Goal: Register for event/course

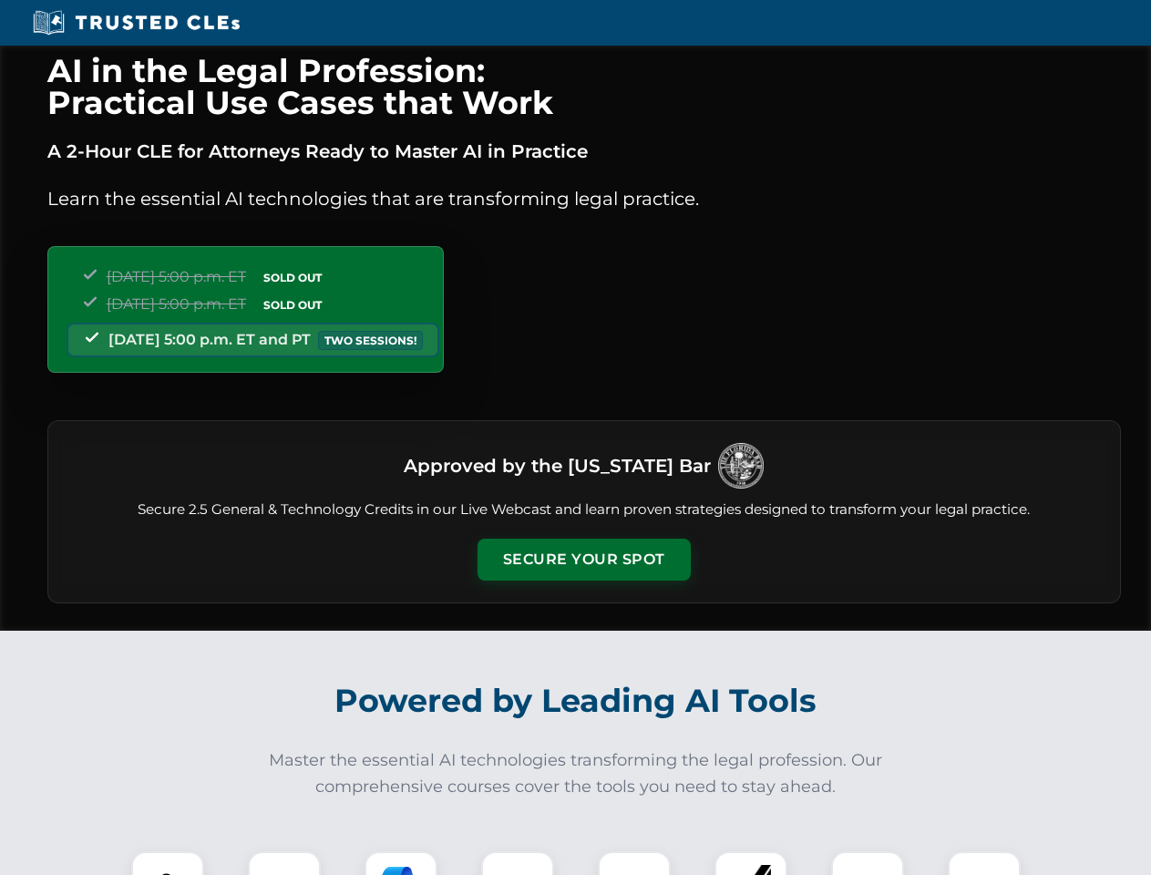
click at [583, 560] on button "Secure Your Spot" at bounding box center [584, 560] width 213 height 42
click at [168, 863] on img at bounding box center [167, 888] width 53 height 53
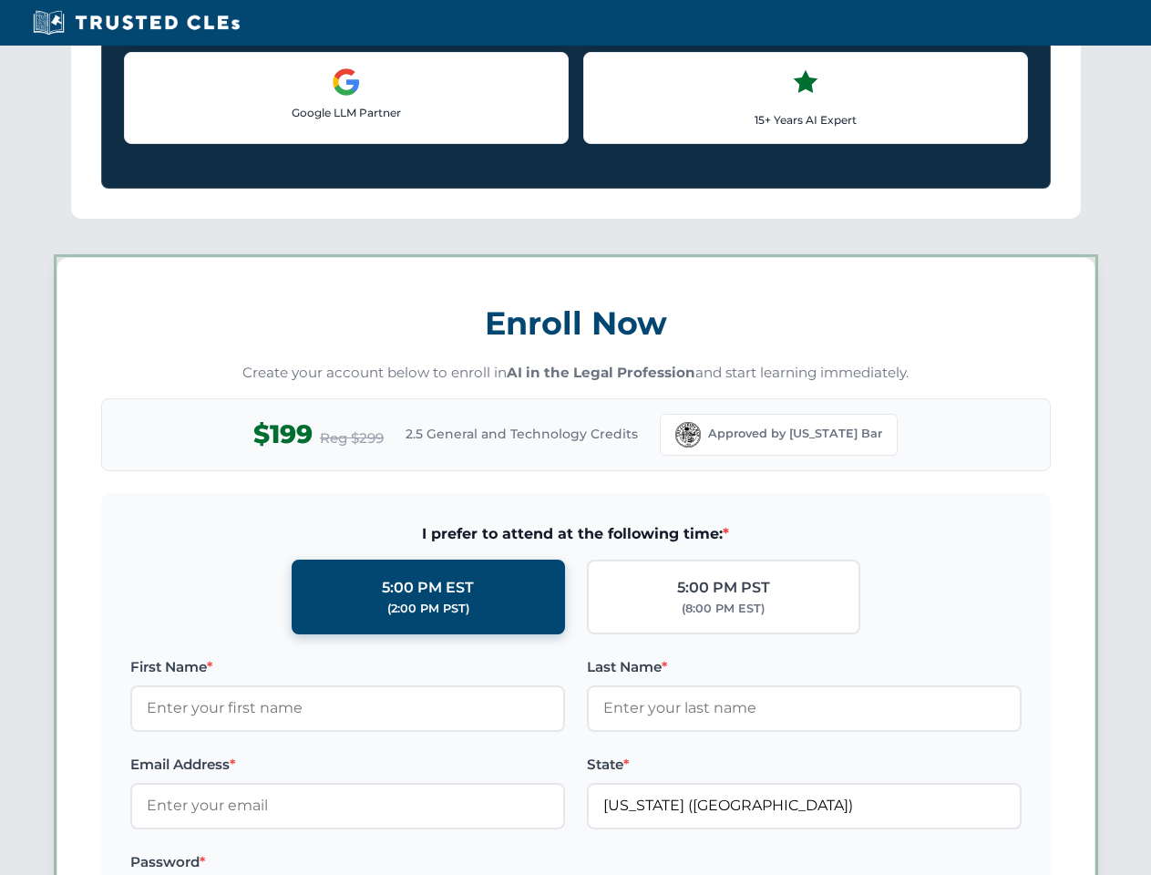
click at [401, 863] on label "Password *" at bounding box center [347, 863] width 435 height 22
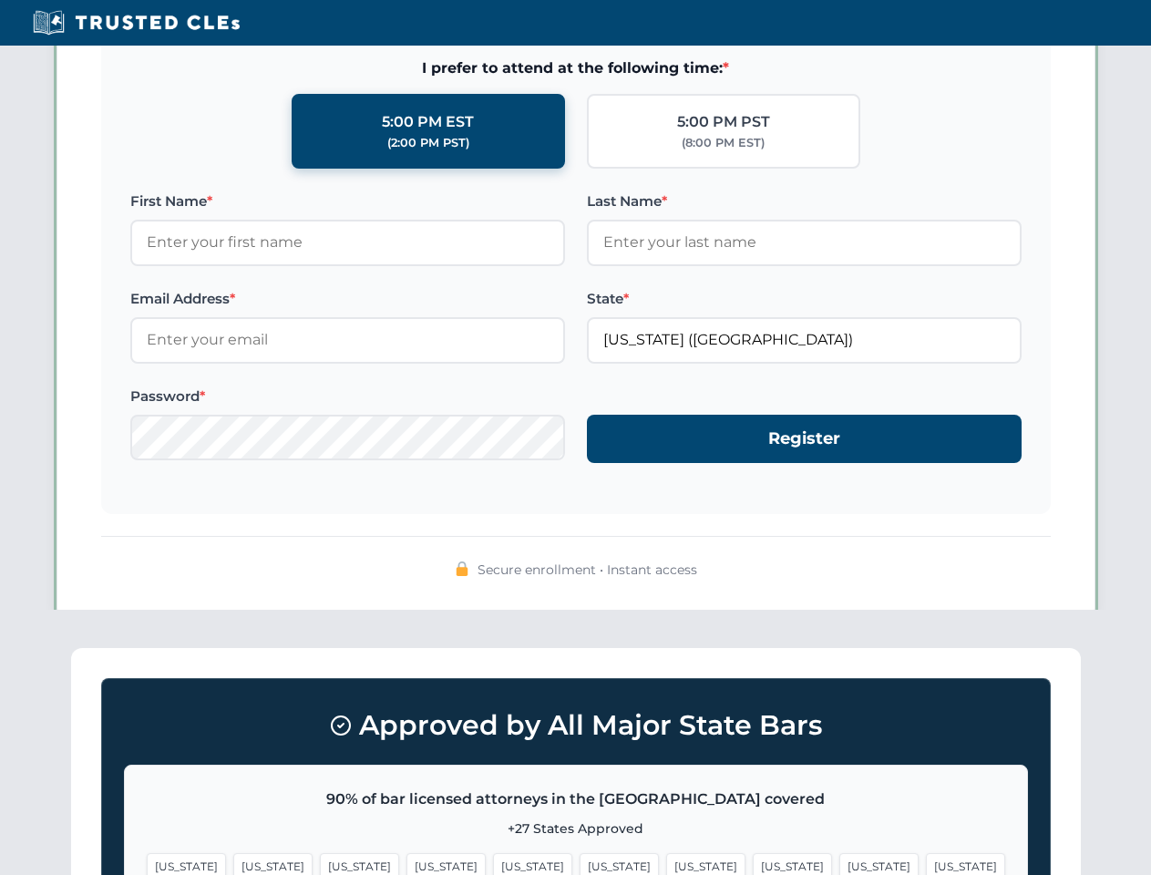
click at [840, 863] on span "[US_STATE]" at bounding box center [879, 866] width 79 height 26
